Goal: Information Seeking & Learning: Learn about a topic

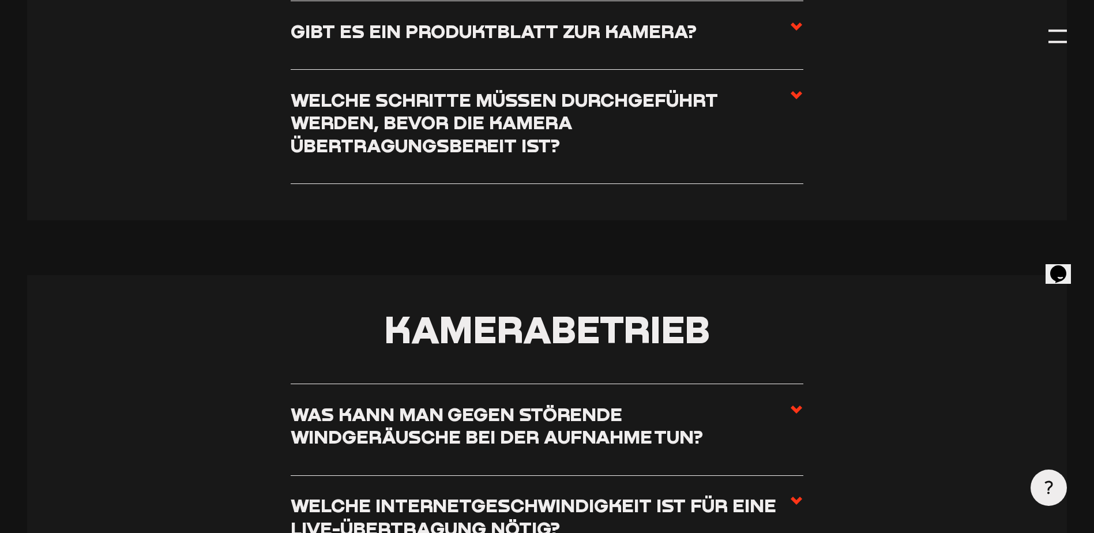
scroll to position [1154, 0]
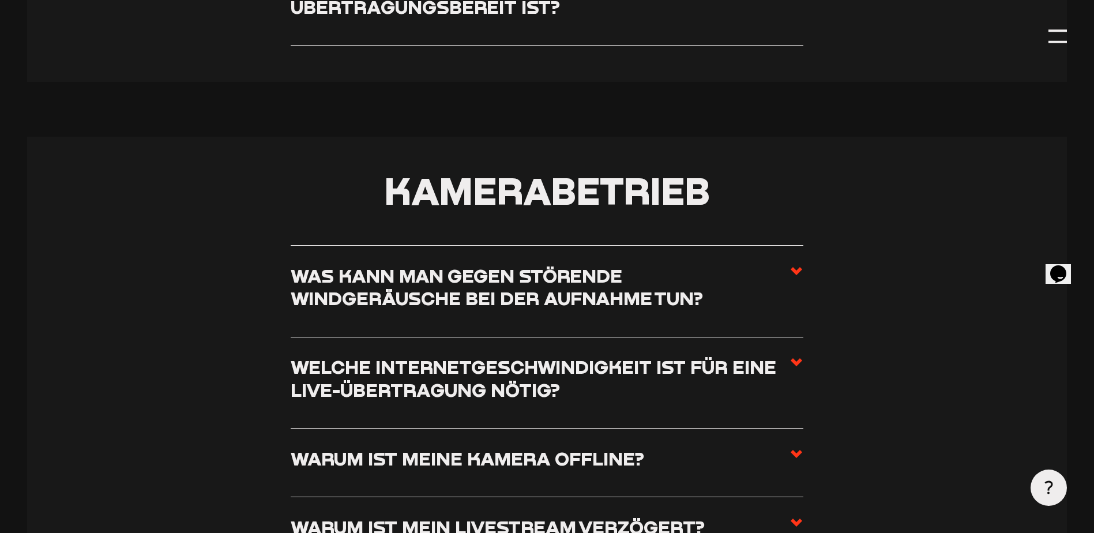
click at [395, 285] on h3 "Was kann man gegen störende Windgeräusche bei der Aufnahme tun?" at bounding box center [540, 287] width 499 height 46
click at [0, 0] on input "Was kann man gegen störende Windgeräusche bei der Aufnahme tun?" at bounding box center [0, 0] width 0 height 0
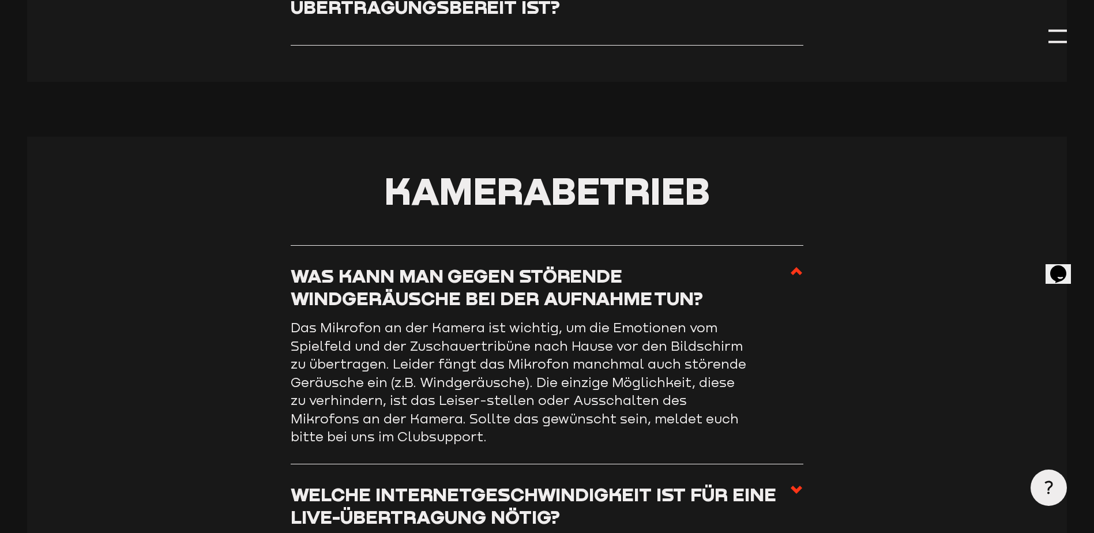
click at [395, 285] on h3 "Was kann man gegen störende Windgeräusche bei der Aufnahme tun?" at bounding box center [540, 287] width 499 height 46
click at [0, 0] on input "Was kann man gegen störende Windgeräusche bei der Aufnahme tun?" at bounding box center [0, 0] width 0 height 0
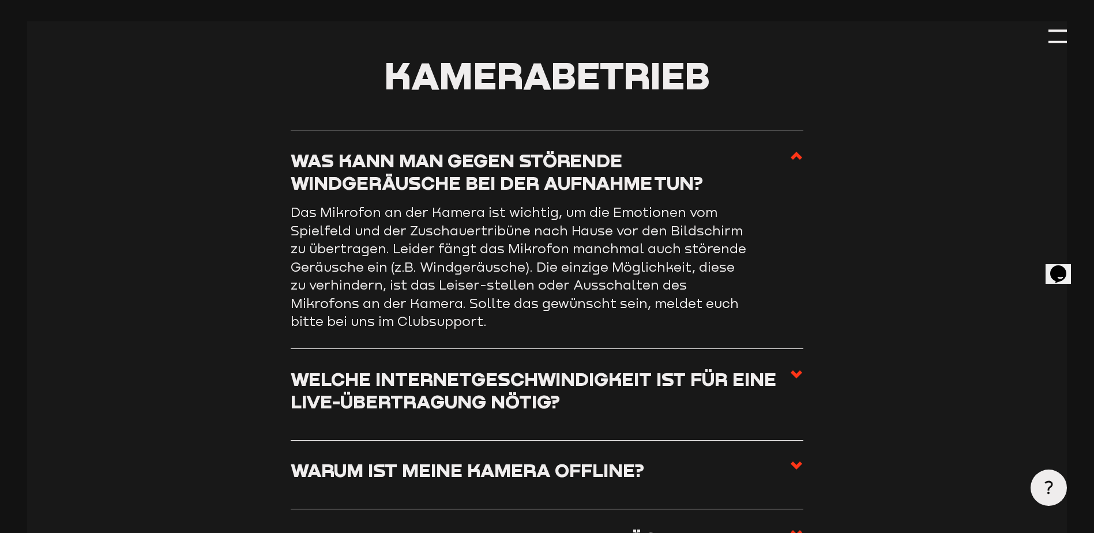
click at [399, 389] on h3 "Welche Internetgeschwindigkeit ist für eine Live-Übertragung nötig?" at bounding box center [540, 390] width 499 height 46
click at [0, 0] on input "Welche Internetgeschwindigkeit ist für eine Live-Übertragung nötig?" at bounding box center [0, 0] width 0 height 0
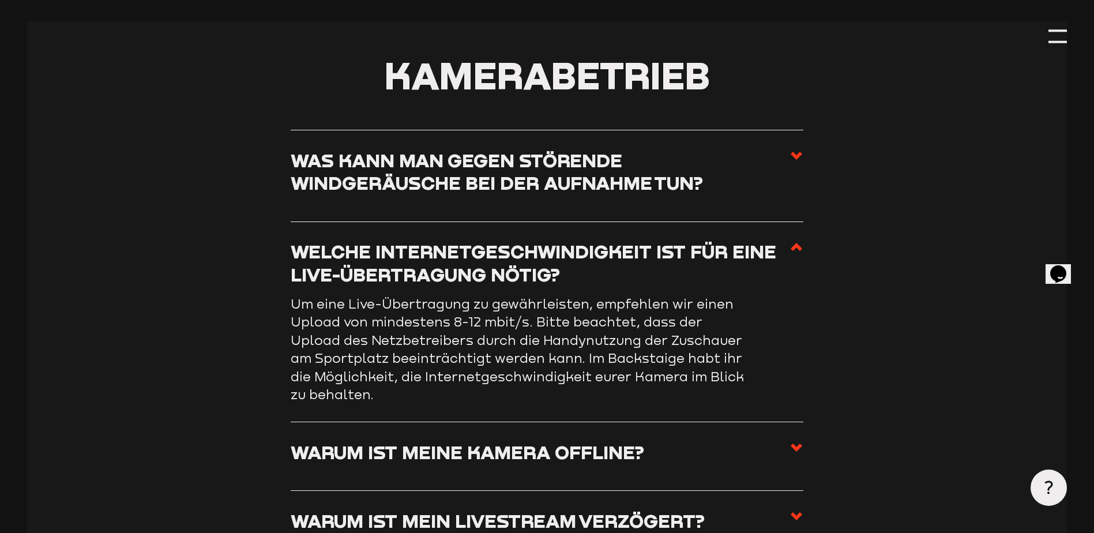
scroll to position [1557, 0]
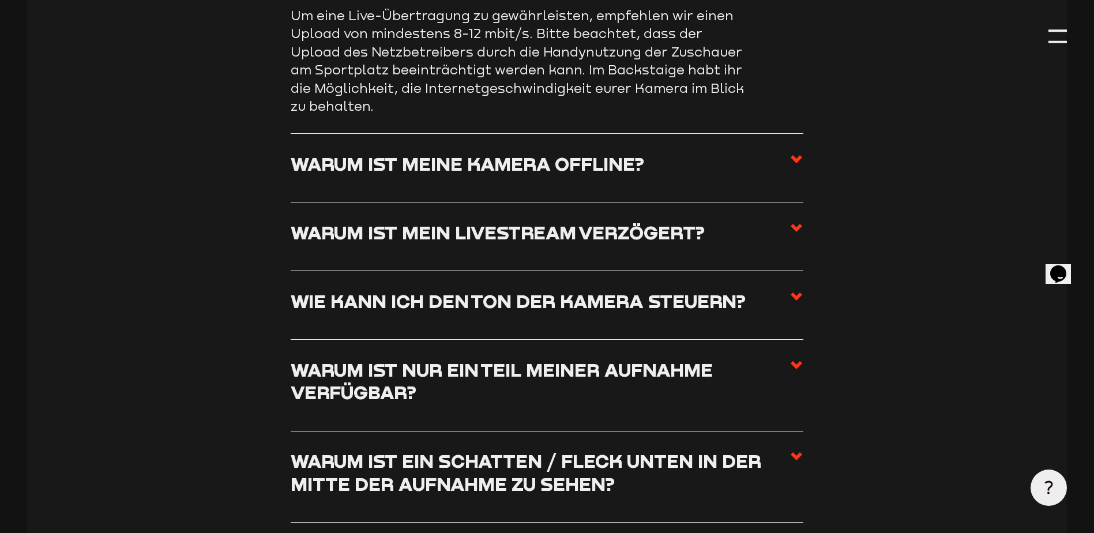
click at [389, 160] on h3 "Warum ist meine Kamera offline?" at bounding box center [468, 163] width 354 height 22
click at [0, 0] on input "Warum ist meine Kamera offline?" at bounding box center [0, 0] width 0 height 0
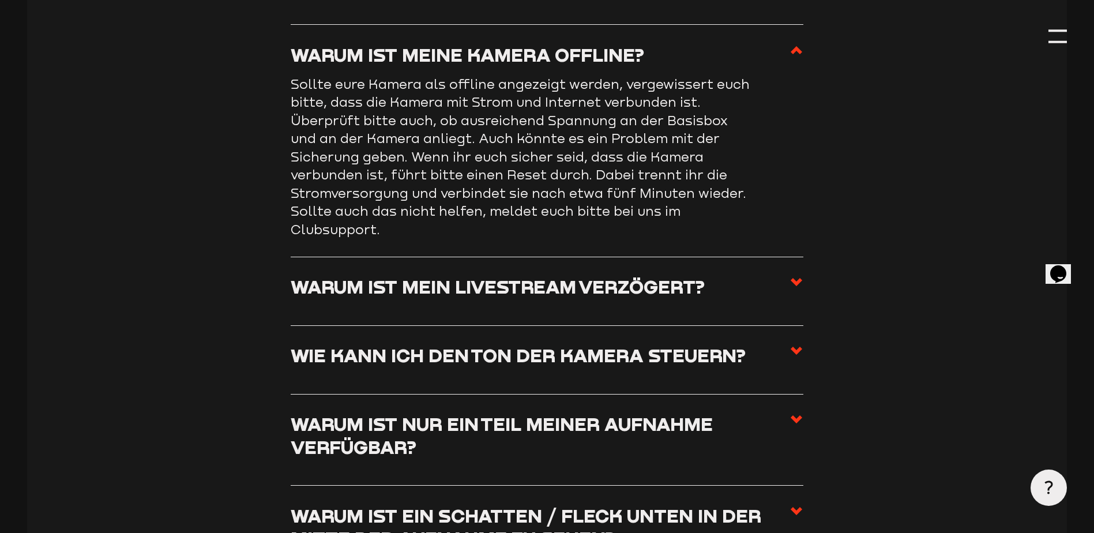
click at [409, 366] on h3 "Wie kann ich den Ton der Kamera steuern?" at bounding box center [518, 355] width 455 height 22
click at [0, 0] on input "Wie kann ich den Ton der Kamera steuern?" at bounding box center [0, 0] width 0 height 0
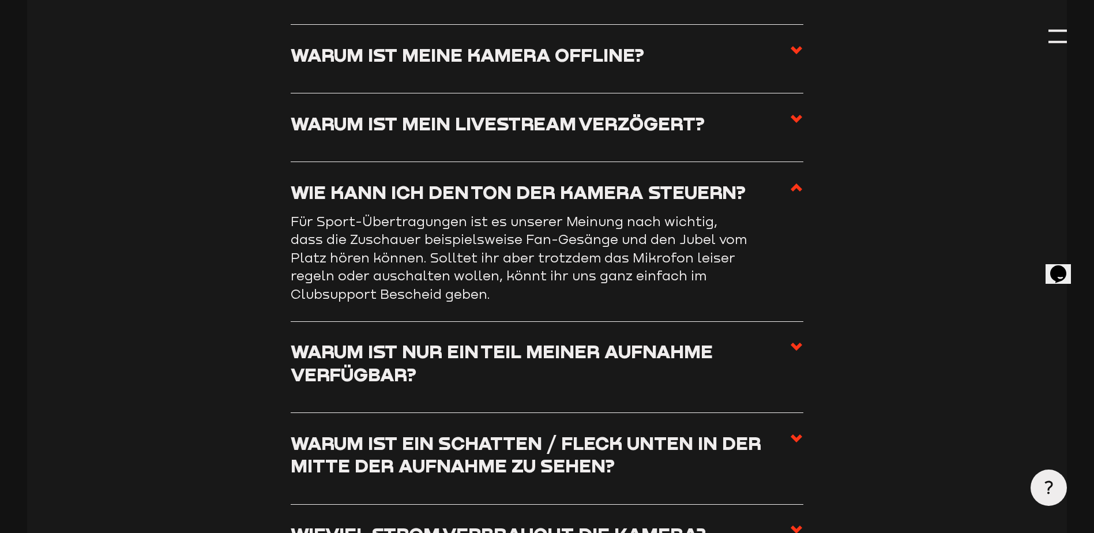
click at [385, 367] on h3 "Warum ist nur ein Teil meiner Aufnahme verfügbar?" at bounding box center [540, 363] width 499 height 46
click at [0, 0] on input "Warum ist nur ein Teil meiner Aufnahme verfügbar?" at bounding box center [0, 0] width 0 height 0
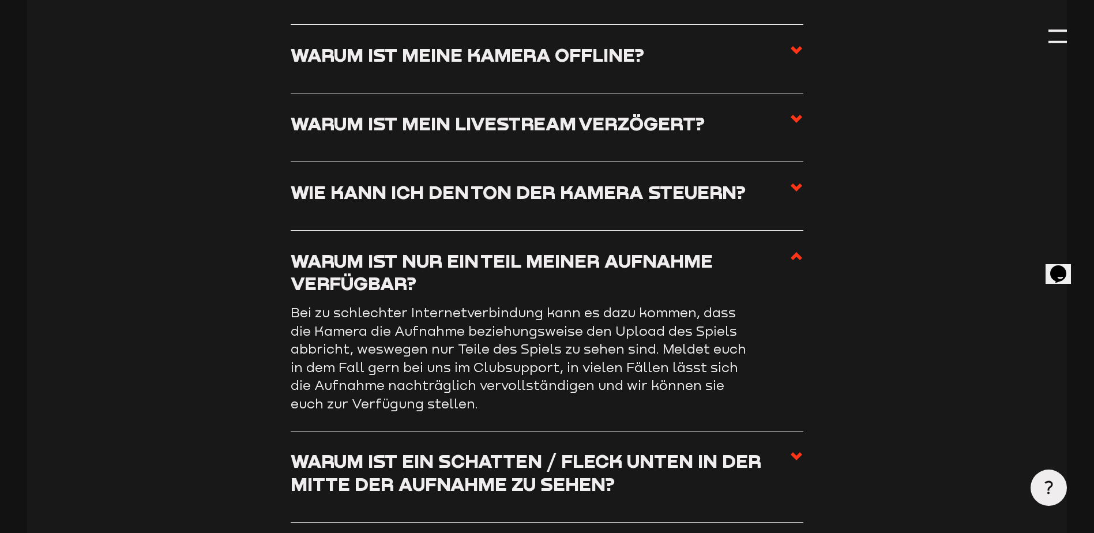
click at [421, 489] on h3 "Warum ist ein Schatten / Fleck unten in der Mitte der Aufnahme zu sehen?" at bounding box center [540, 472] width 499 height 46
click at [0, 0] on input "Warum ist ein Schatten / Fleck unten in der Mitte der Aufnahme zu sehen?" at bounding box center [0, 0] width 0 height 0
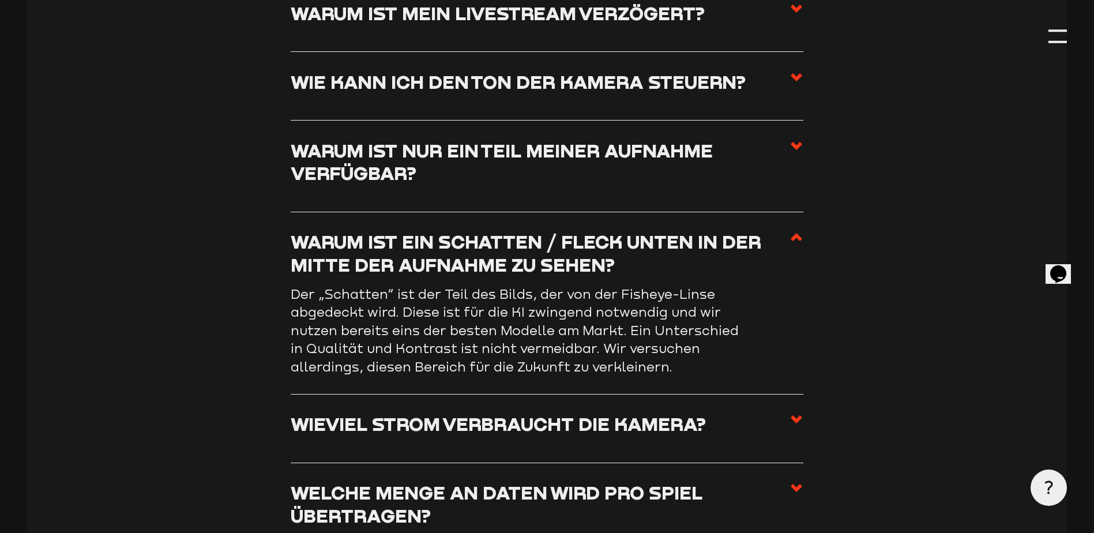
scroll to position [1673, 0]
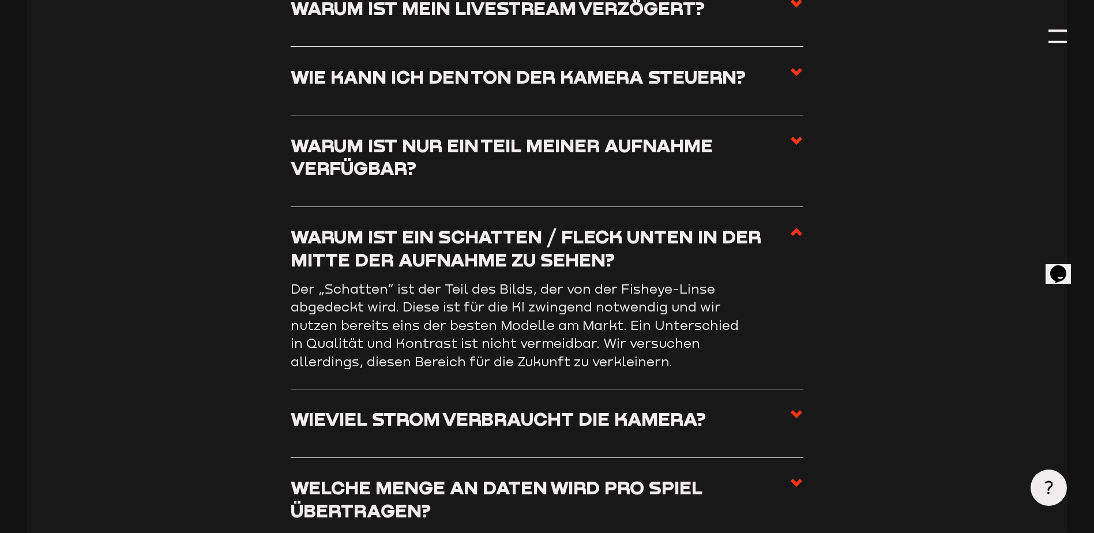
click at [396, 410] on li "Wieviel Strom verbraucht die Kamera? Während des Streams verbraucht die Kamera …" at bounding box center [547, 423] width 513 height 69
click at [405, 420] on h3 "Wieviel Strom verbraucht die Kamera?" at bounding box center [498, 418] width 415 height 22
click at [0, 0] on input "Wieviel Strom verbraucht die Kamera?" at bounding box center [0, 0] width 0 height 0
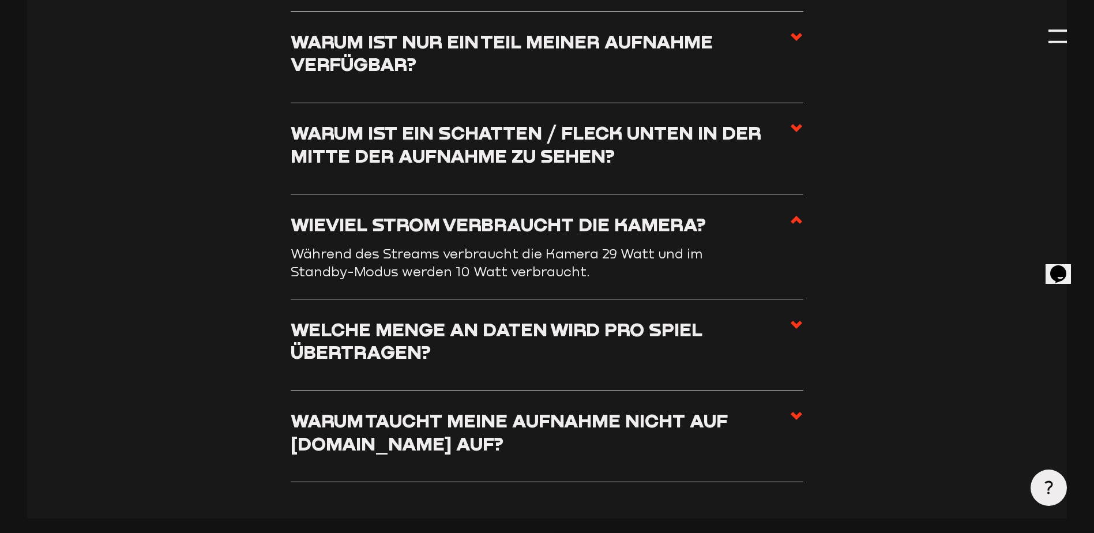
scroll to position [1788, 0]
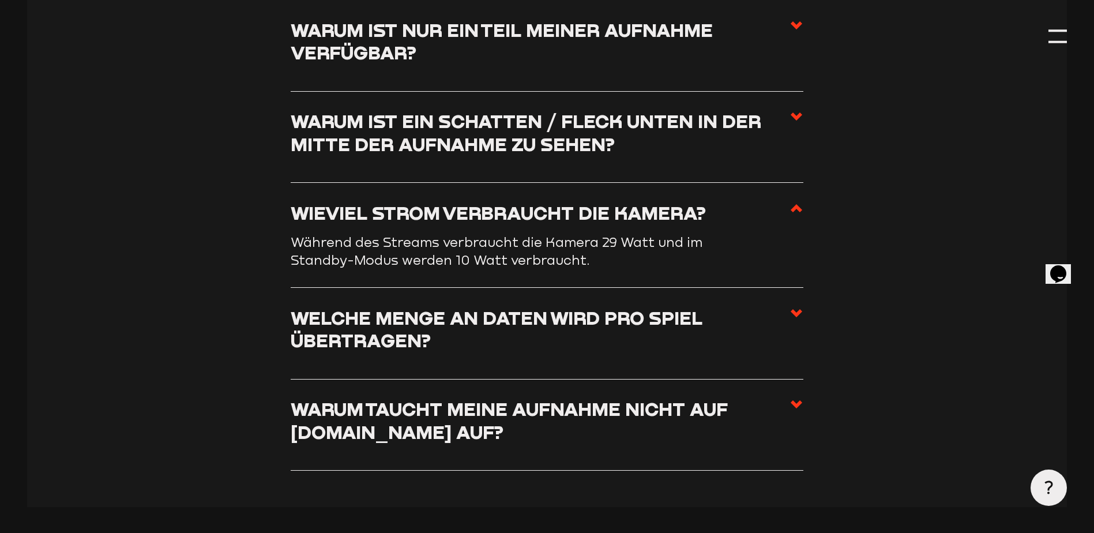
click at [371, 324] on h3 "Welche Menge an Daten wird pro Spiel übertragen?" at bounding box center [540, 329] width 499 height 46
click at [0, 0] on input "Welche Menge an Daten wird pro Spiel übertragen?" at bounding box center [0, 0] width 0 height 0
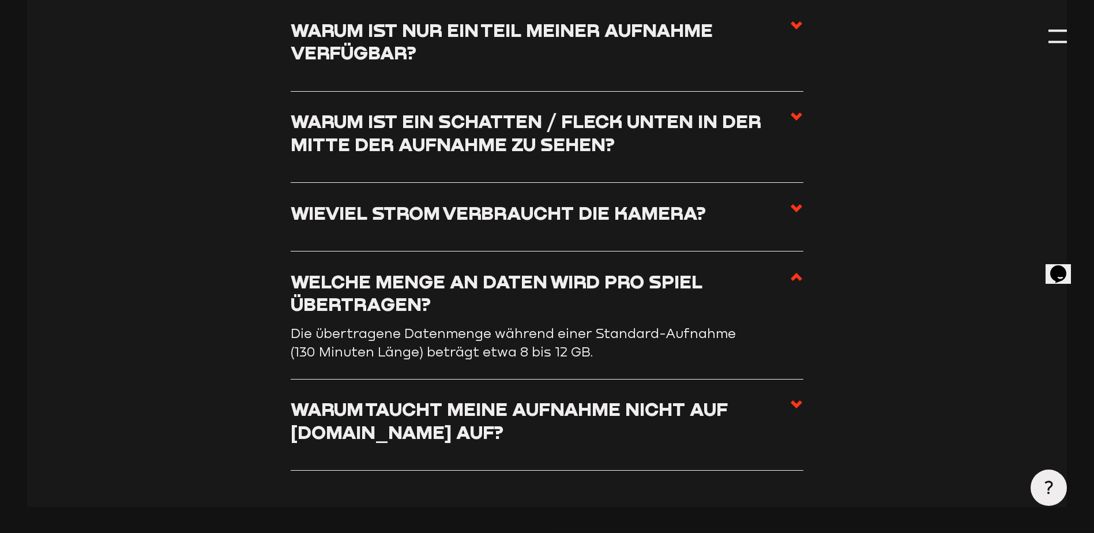
click at [362, 415] on h3 "Warum taucht meine Aufnahme nicht auf [DOMAIN_NAME] auf?" at bounding box center [540, 420] width 499 height 46
click at [0, 0] on input "Warum taucht meine Aufnahme nicht auf [DOMAIN_NAME] auf?" at bounding box center [0, 0] width 0 height 0
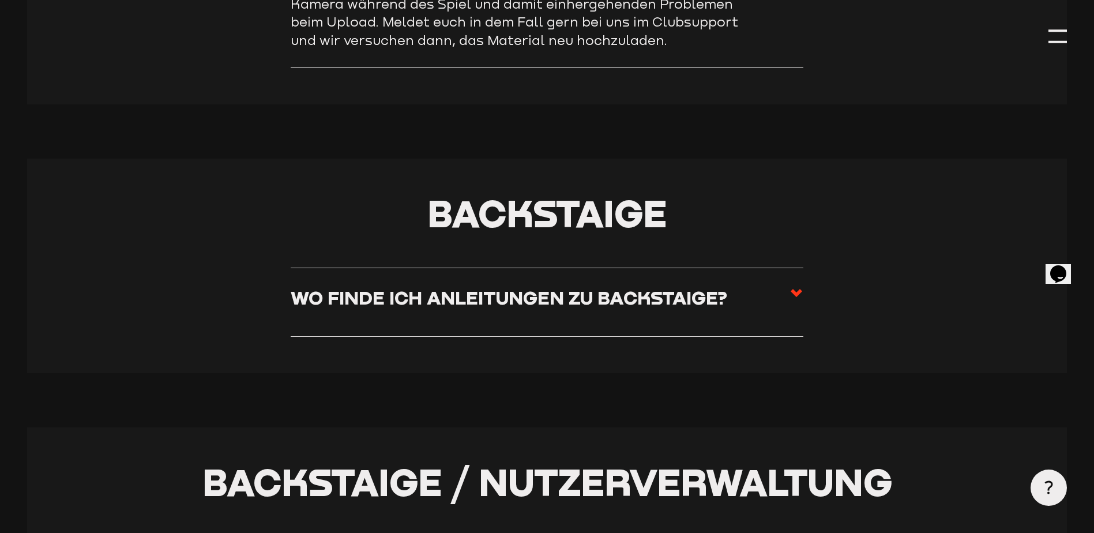
scroll to position [2365, 0]
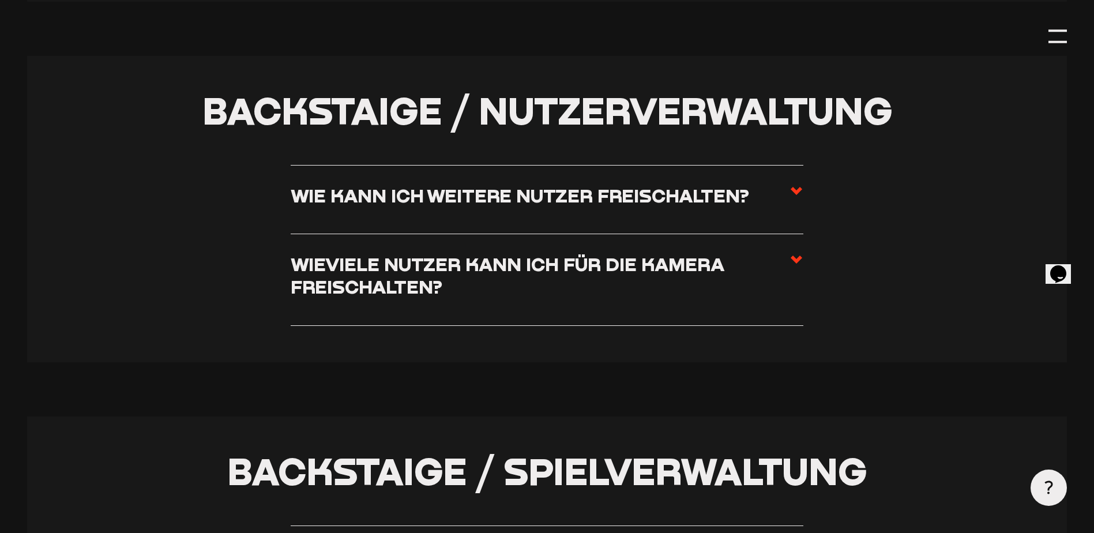
click at [389, 200] on h3 "Wie kann ich weitere Nutzer freischalten?" at bounding box center [520, 195] width 459 height 22
click at [0, 0] on input "Wie kann ich weitere Nutzer freischalten?" at bounding box center [0, 0] width 0 height 0
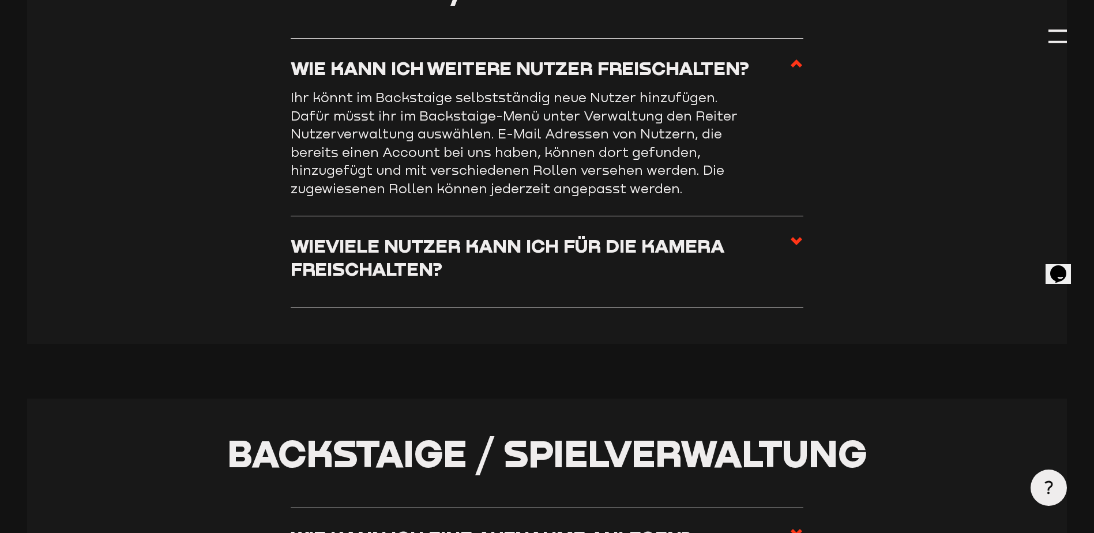
scroll to position [2526, 0]
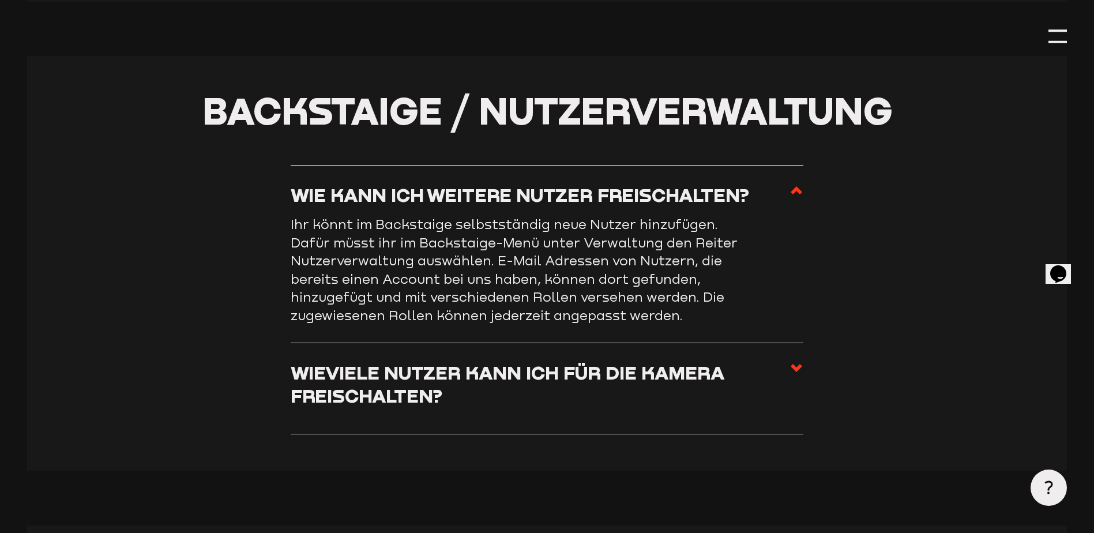
click at [389, 200] on h3 "Wie kann ich weitere Nutzer freischalten?" at bounding box center [520, 194] width 459 height 22
click at [0, 0] on input "Wie kann ich weitere Nutzer freischalten?" at bounding box center [0, 0] width 0 height 0
